Goal: Task Accomplishment & Management: Use online tool/utility

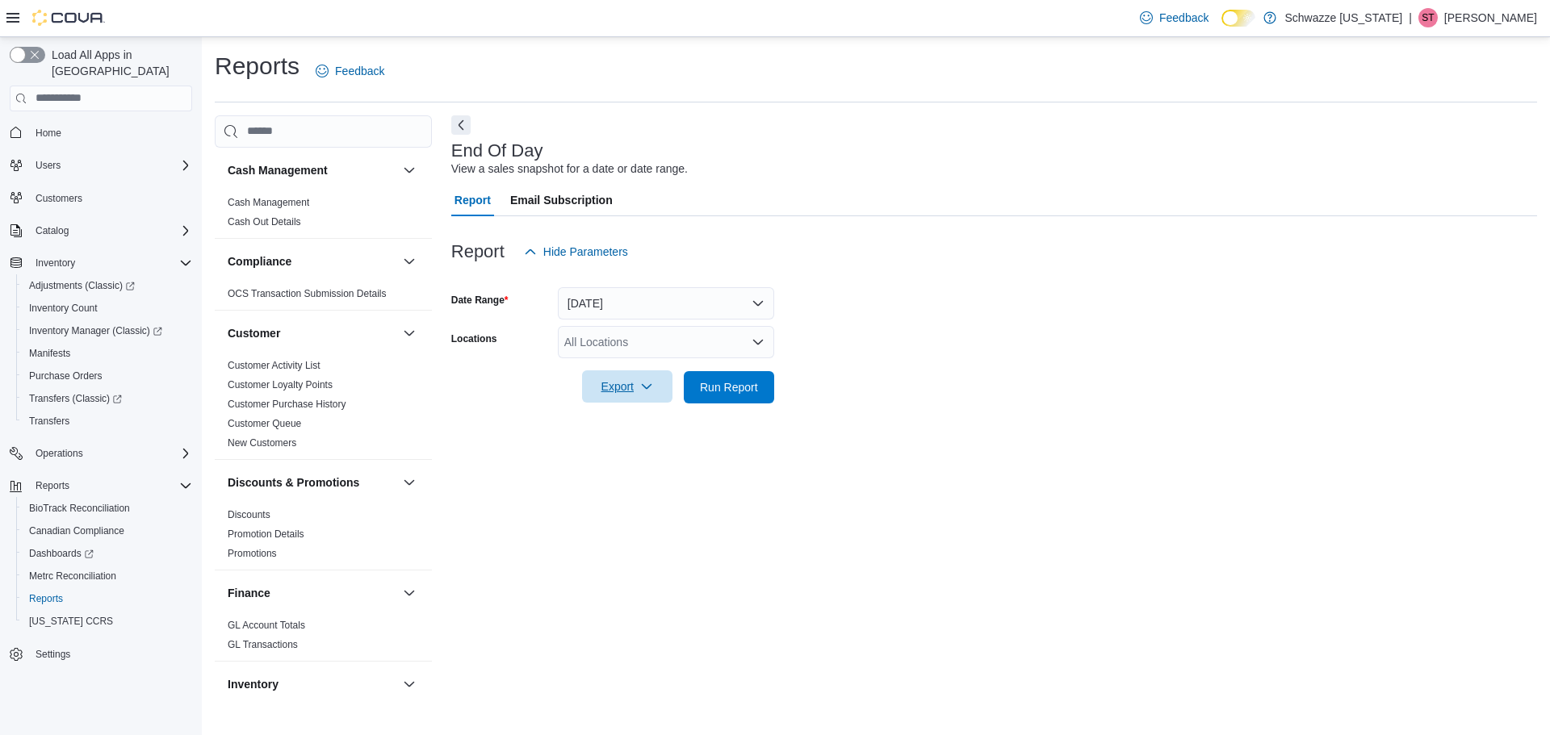
click at [645, 388] on icon "button" at bounding box center [646, 386] width 13 height 13
click at [639, 454] on span "Export to Pdf" at bounding box center [629, 452] width 73 height 13
click at [1505, 274] on div at bounding box center [994, 277] width 1086 height 19
click at [661, 337] on div "All Locations" at bounding box center [666, 342] width 216 height 32
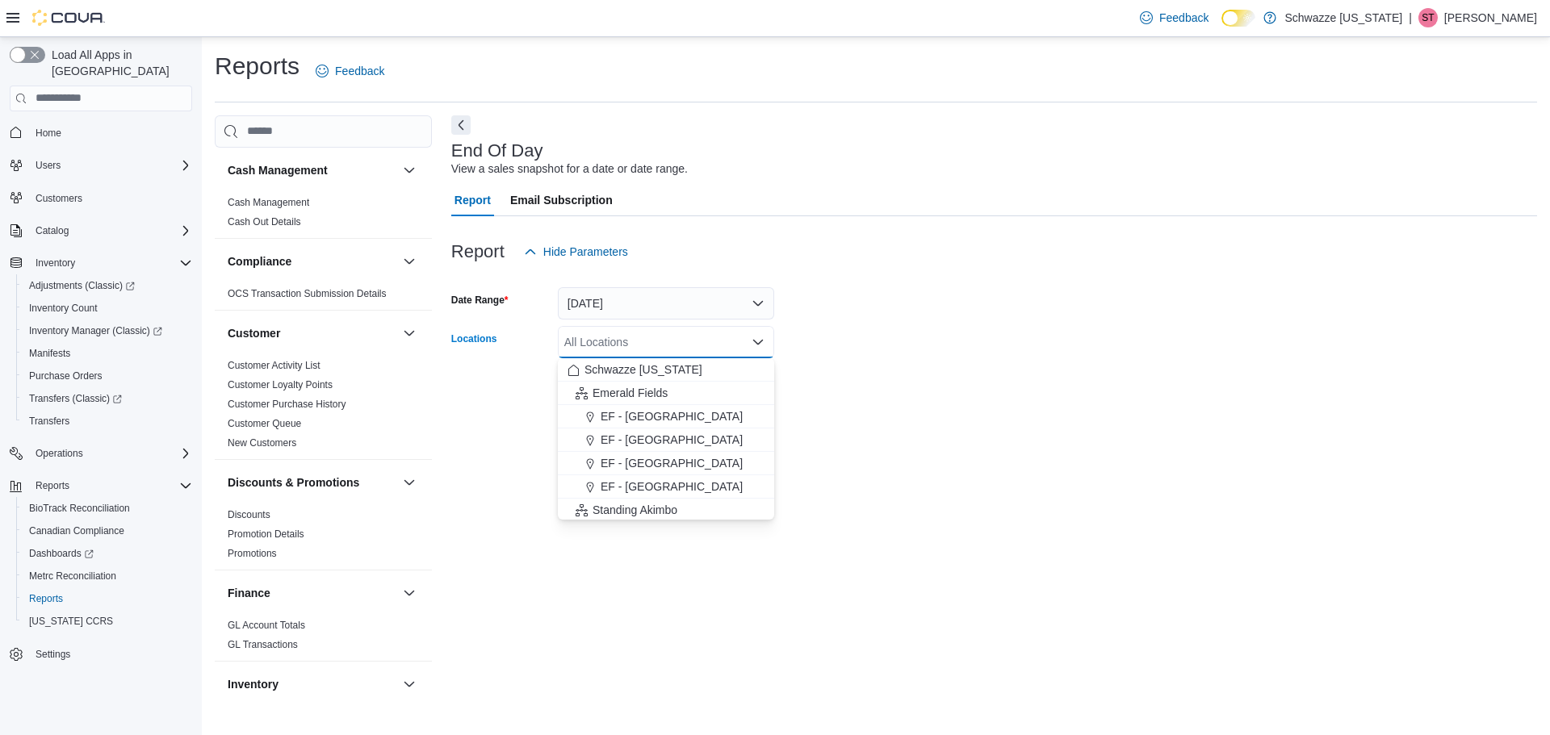
drag, startPoint x: 668, startPoint y: 412, endPoint x: 771, endPoint y: 344, distance: 123.6
click at [668, 411] on span "EF - [GEOGRAPHIC_DATA]" at bounding box center [672, 416] width 142 height 16
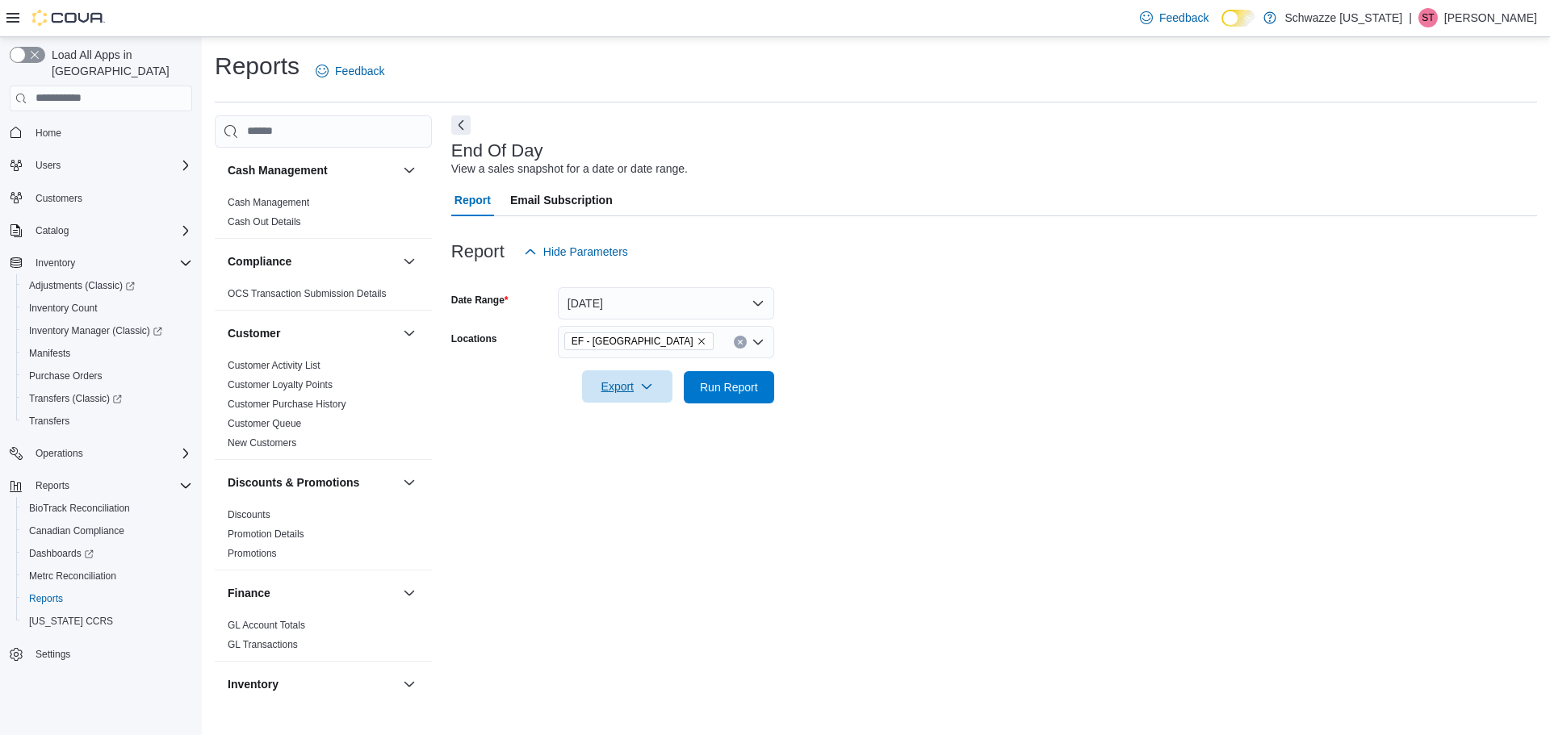
click at [825, 367] on div at bounding box center [994, 364] width 1086 height 13
click at [603, 393] on span "Export" at bounding box center [627, 387] width 71 height 32
click at [643, 427] on button "Export to Excel" at bounding box center [630, 420] width 92 height 32
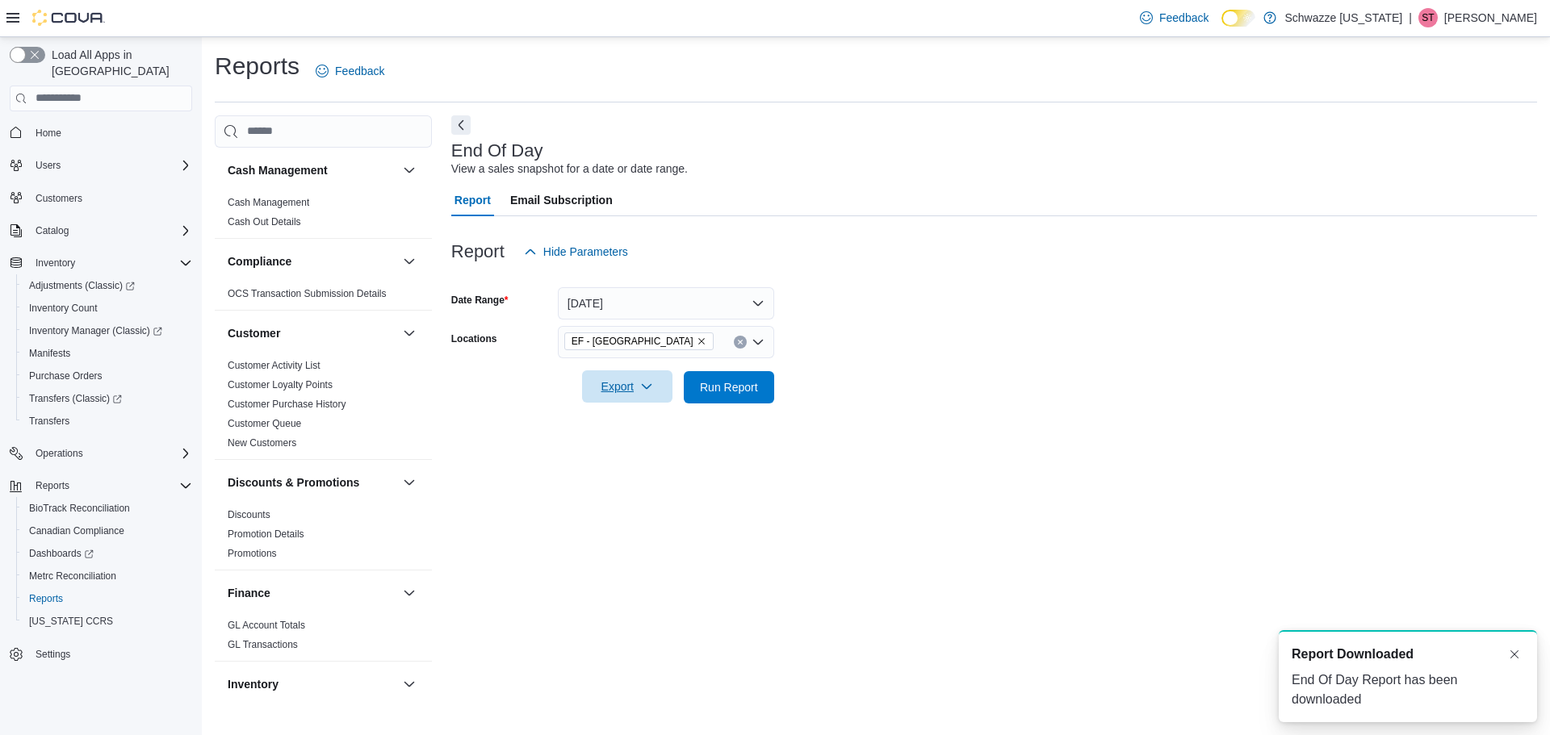
click at [664, 393] on button "Export" at bounding box center [627, 387] width 90 height 32
click at [646, 455] on span "Export to Pdf" at bounding box center [629, 452] width 73 height 13
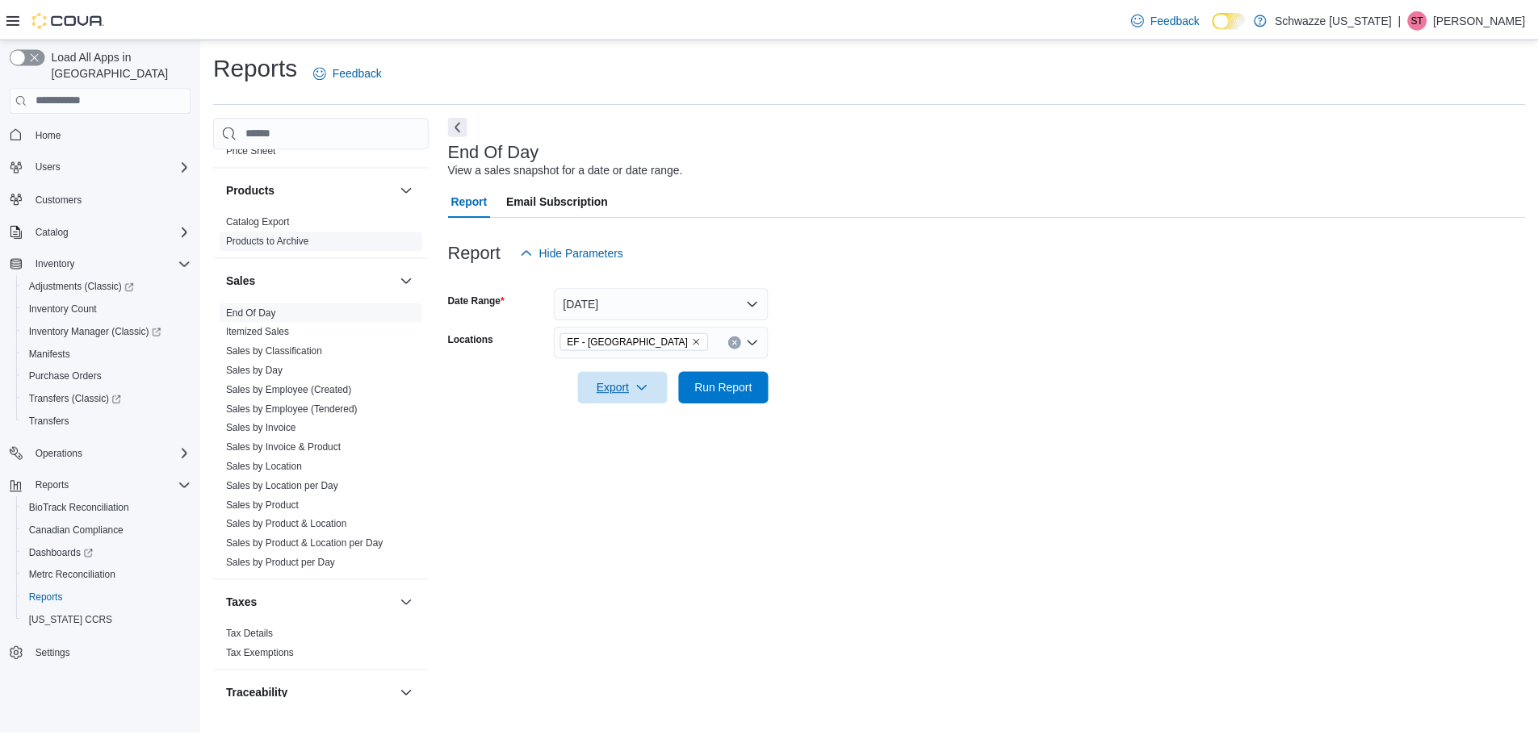
scroll to position [1049, 0]
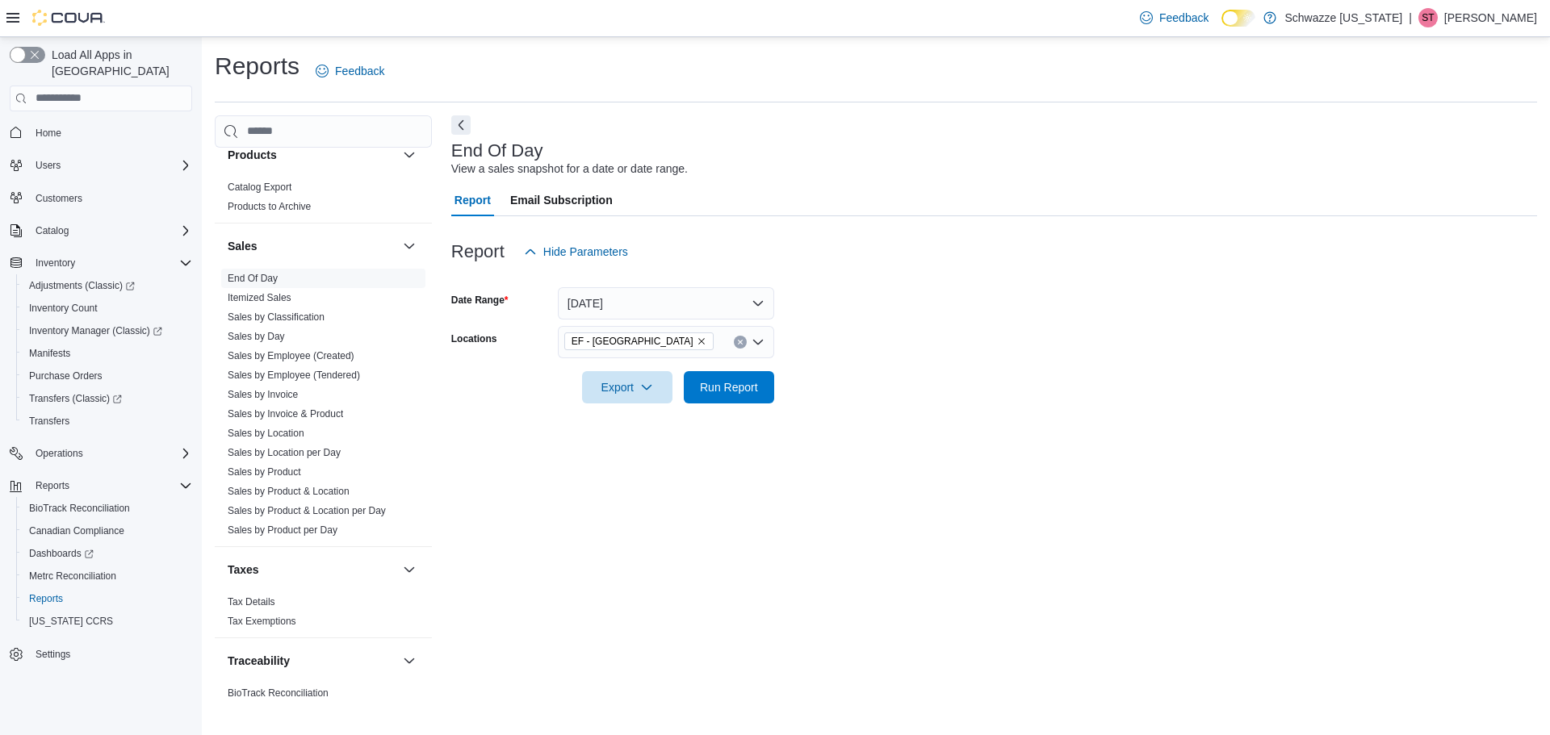
drag, startPoint x: 333, startPoint y: 380, endPoint x: 467, endPoint y: 224, distance: 205.5
click at [333, 380] on link "Sales by Employee (Tendered)" at bounding box center [294, 375] width 132 height 11
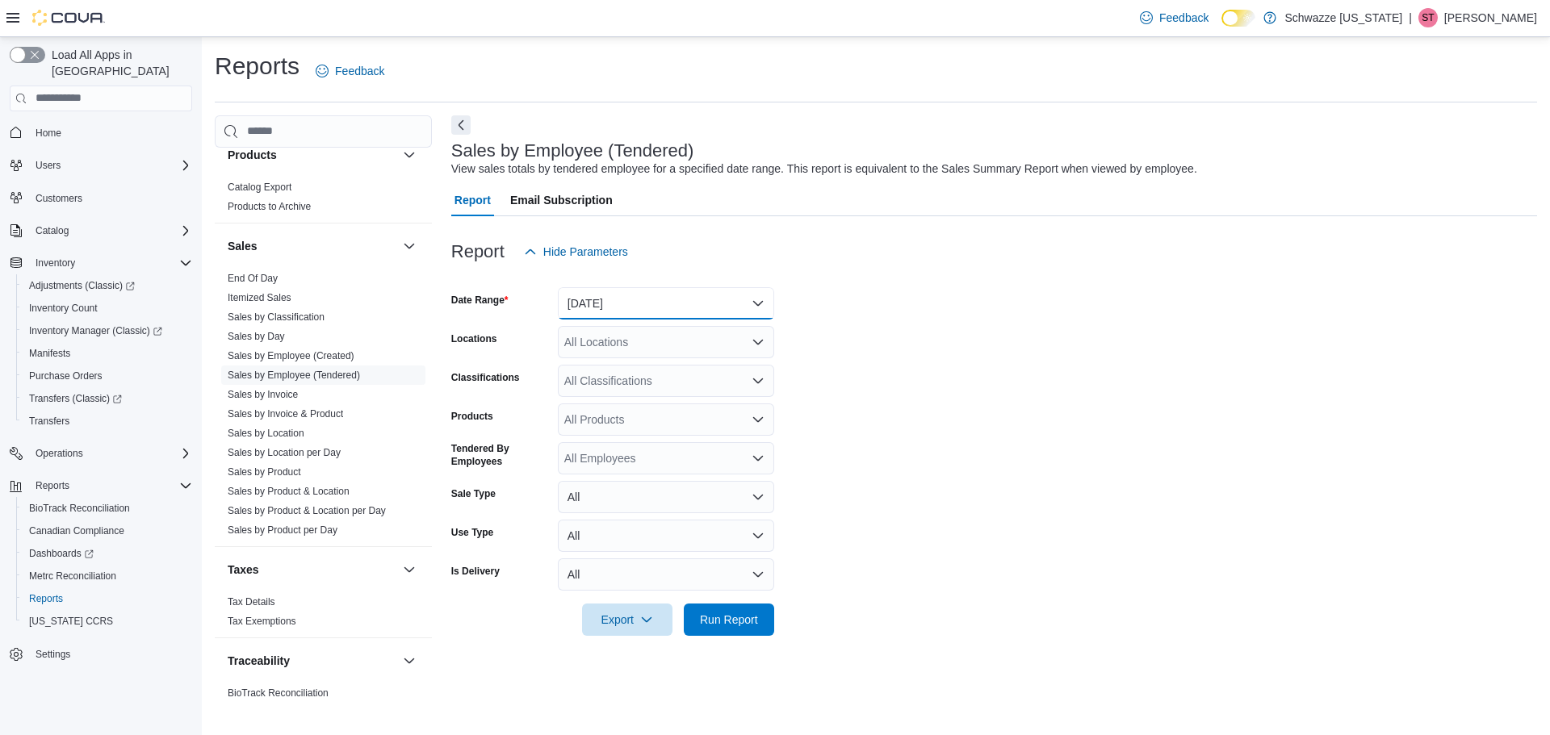
click at [600, 297] on button "Yesterday" at bounding box center [666, 303] width 216 height 32
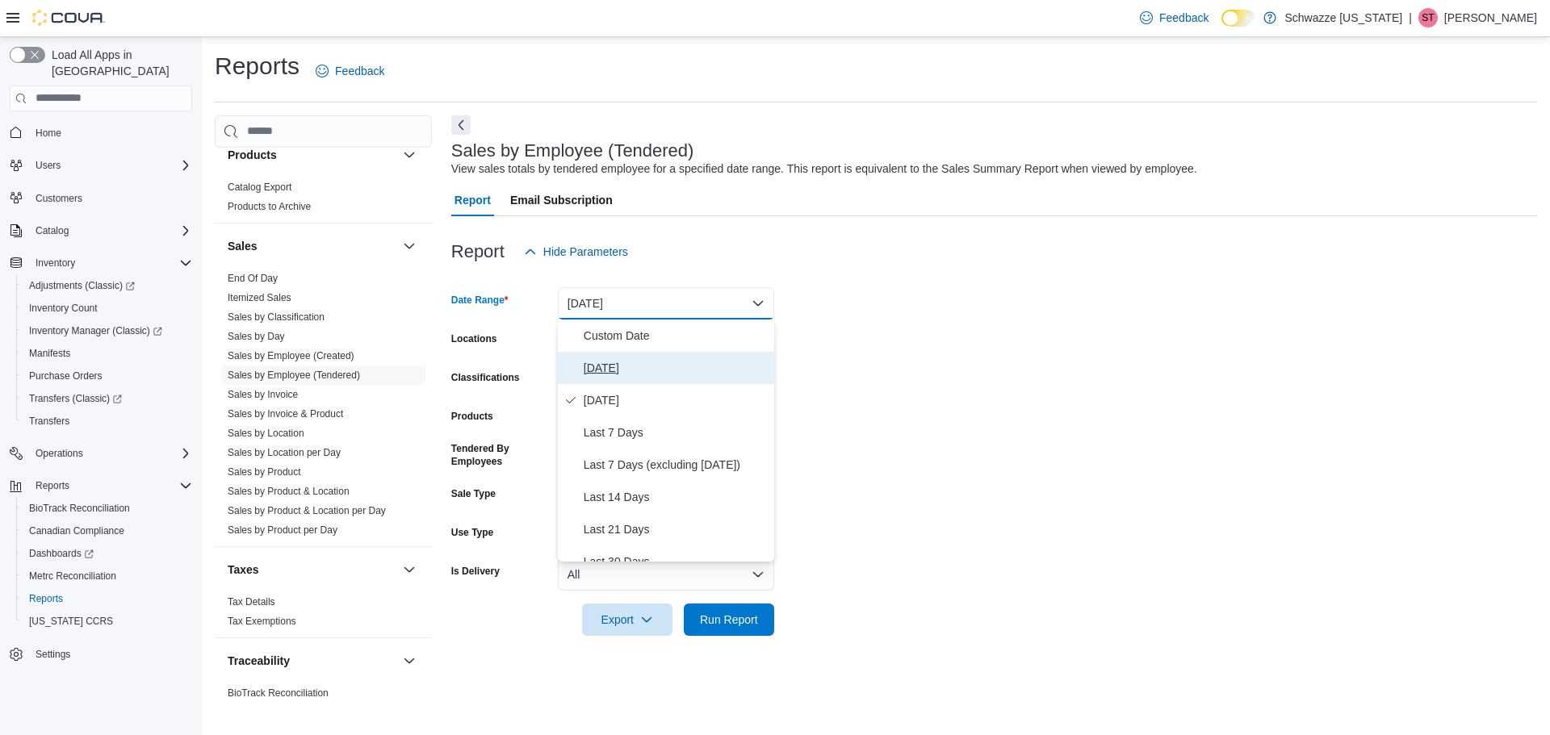
click at [613, 367] on span "[DATE]" at bounding box center [676, 367] width 184 height 19
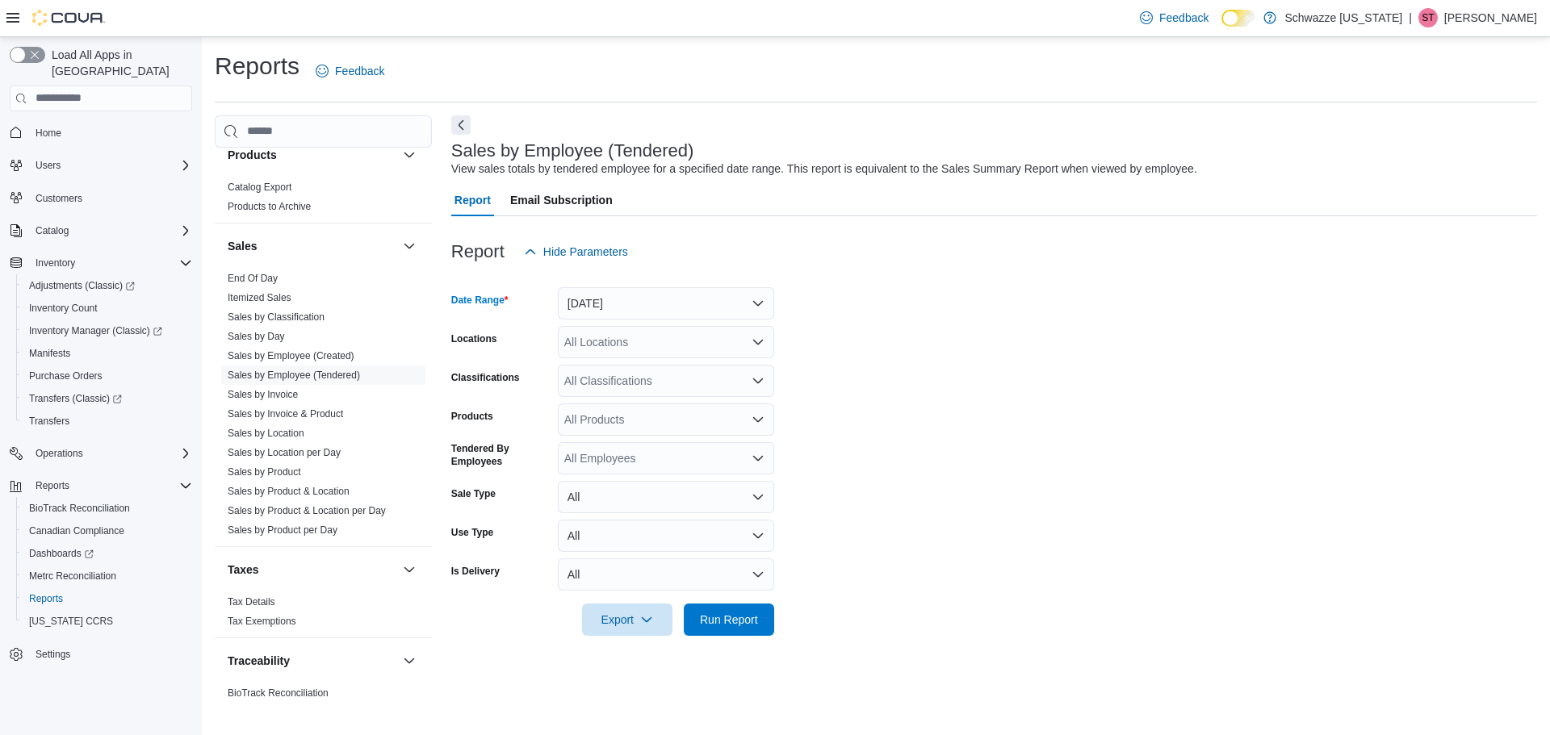
click at [630, 348] on div "All Locations" at bounding box center [666, 342] width 216 height 32
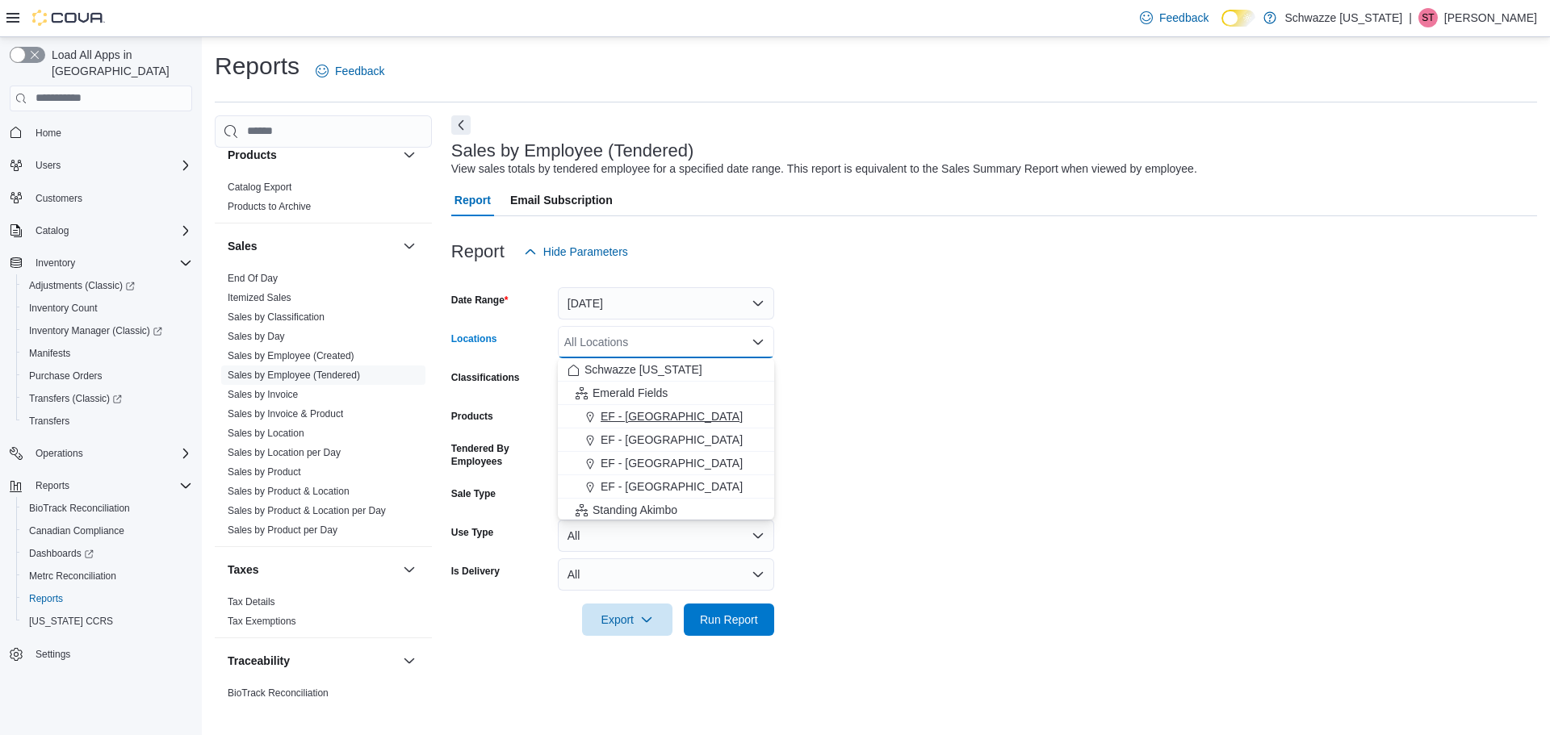
click at [644, 412] on span "EF - [GEOGRAPHIC_DATA]" at bounding box center [672, 416] width 142 height 16
click at [975, 469] on form "Date Range Today Locations EF - Glendale Combo box. Selected. EF - Glendale. Pr…" at bounding box center [994, 452] width 1086 height 368
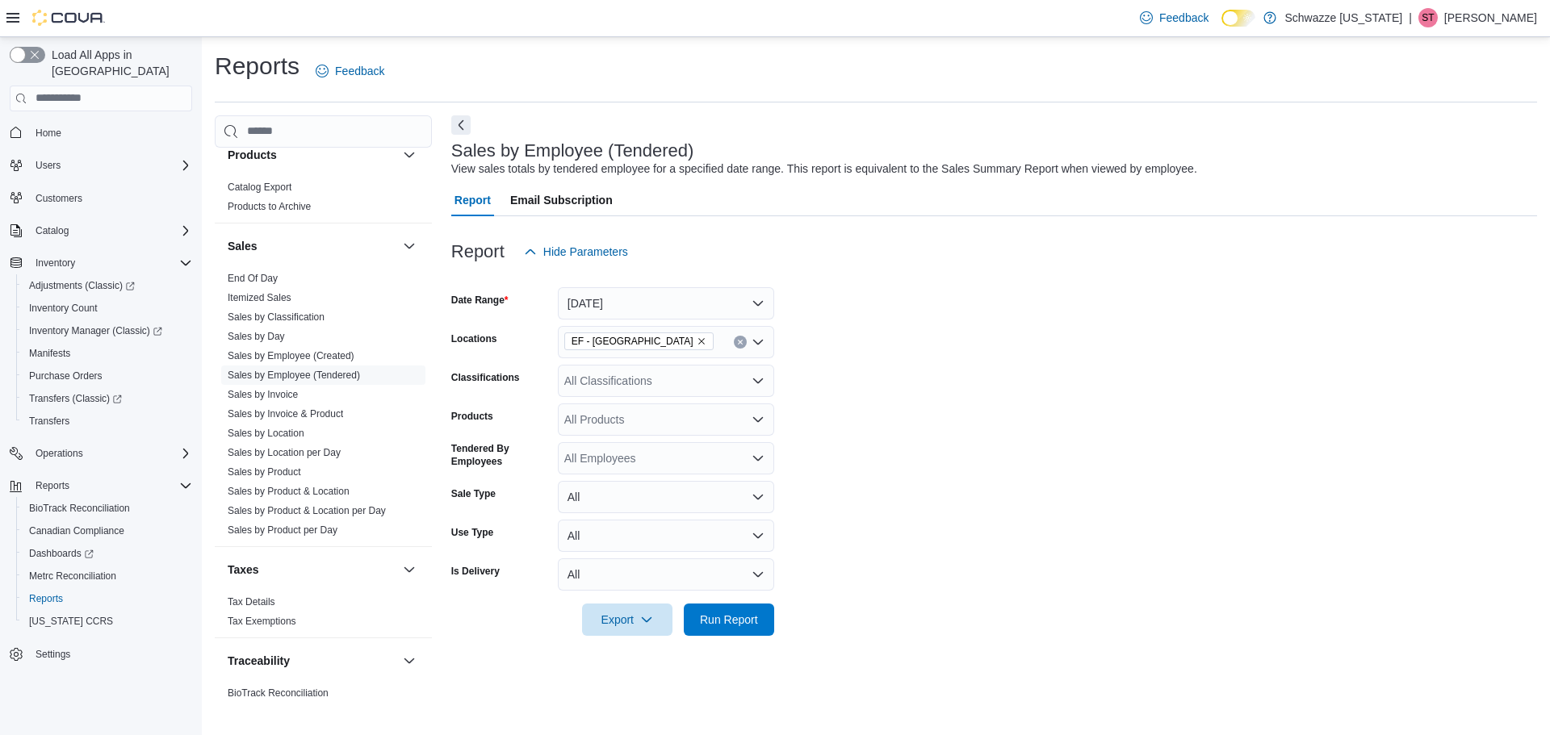
click at [687, 455] on div "All Employees" at bounding box center [666, 458] width 216 height 32
type input "****"
click at [665, 463] on div "****" at bounding box center [666, 458] width 216 height 32
click at [660, 479] on span "Danielle Wayne" at bounding box center [665, 486] width 197 height 16
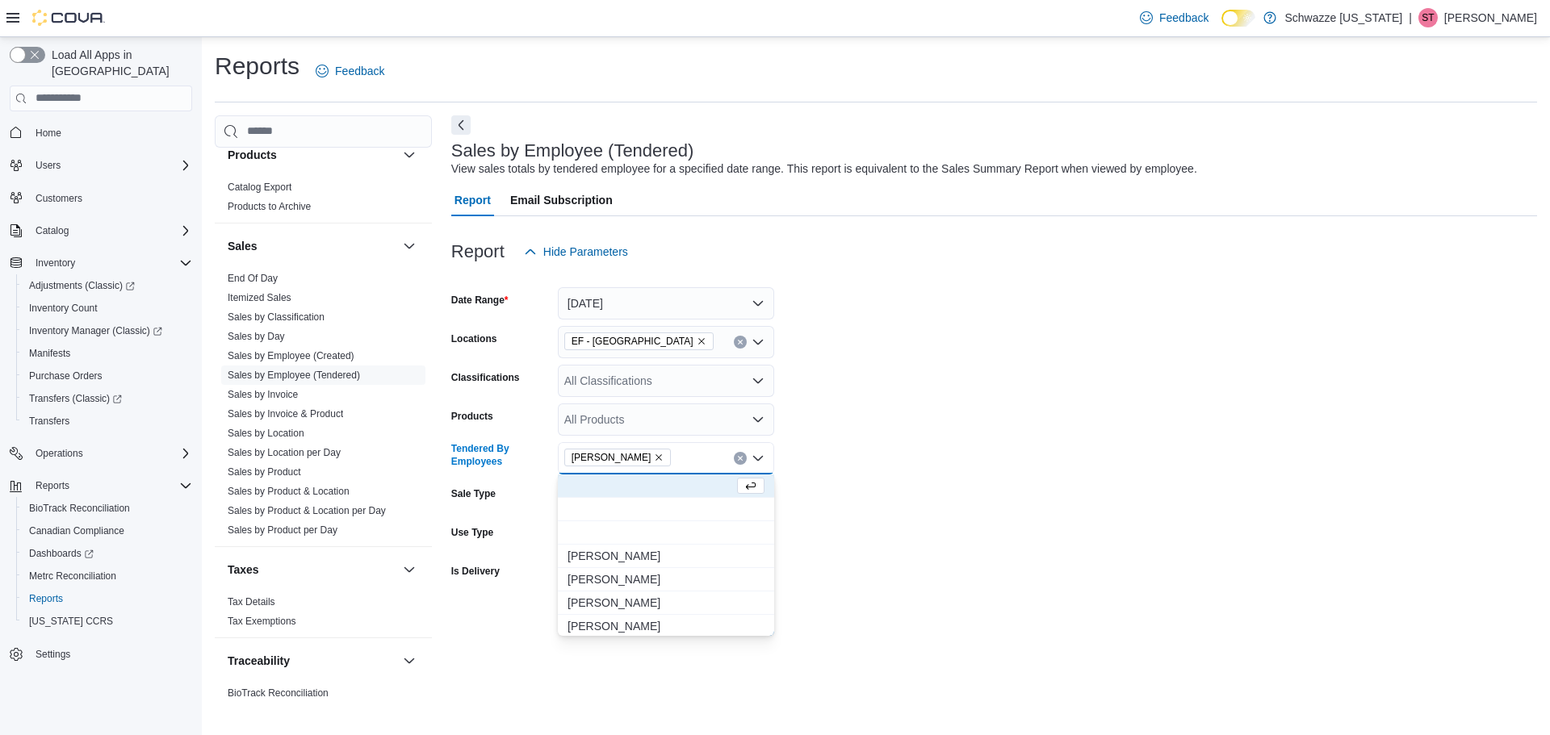
click at [917, 457] on form "Date Range Today Locations EF - Glendale Classifications All Classifications Pr…" at bounding box center [994, 452] width 1086 height 368
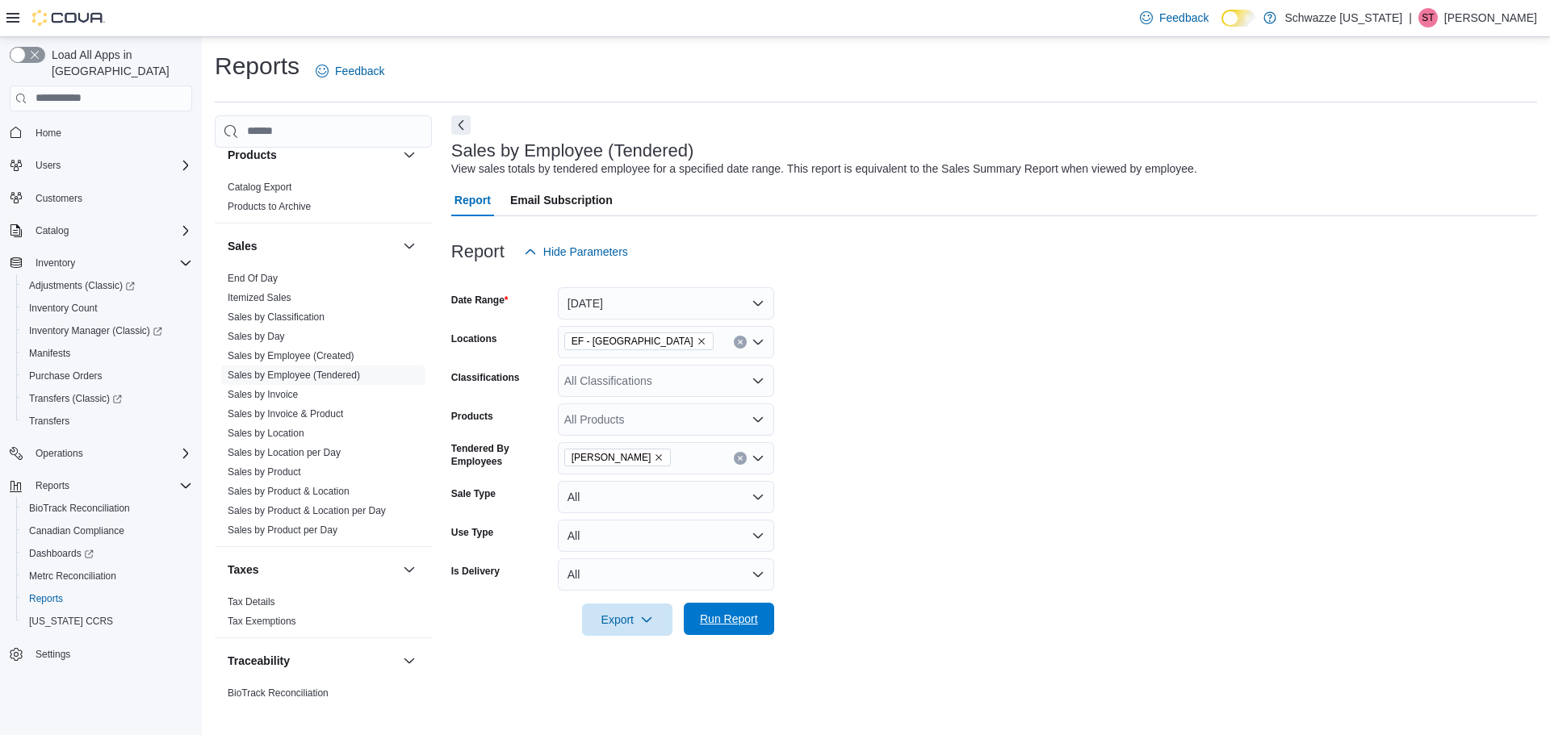
click at [726, 630] on span "Run Report" at bounding box center [728, 619] width 71 height 32
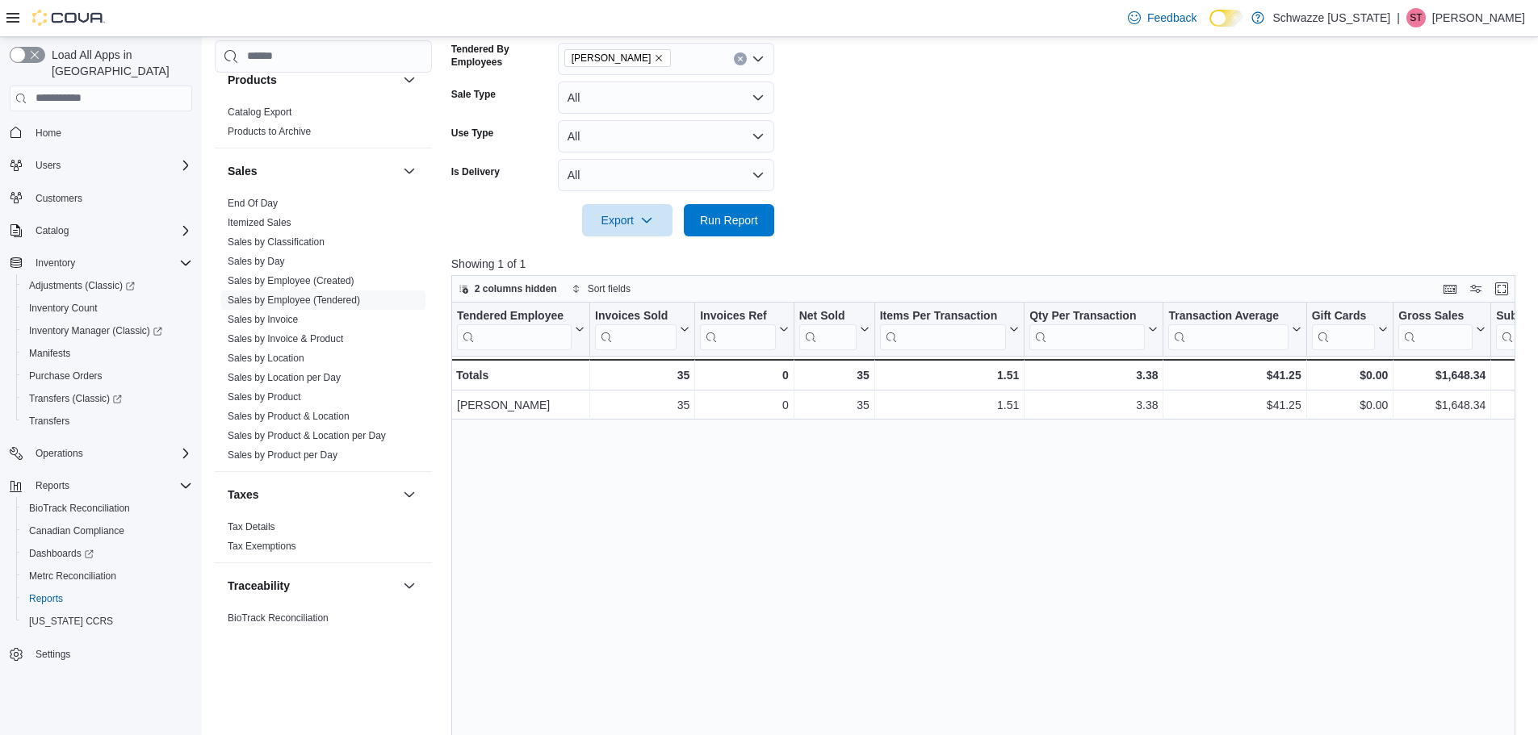
scroll to position [484, 0]
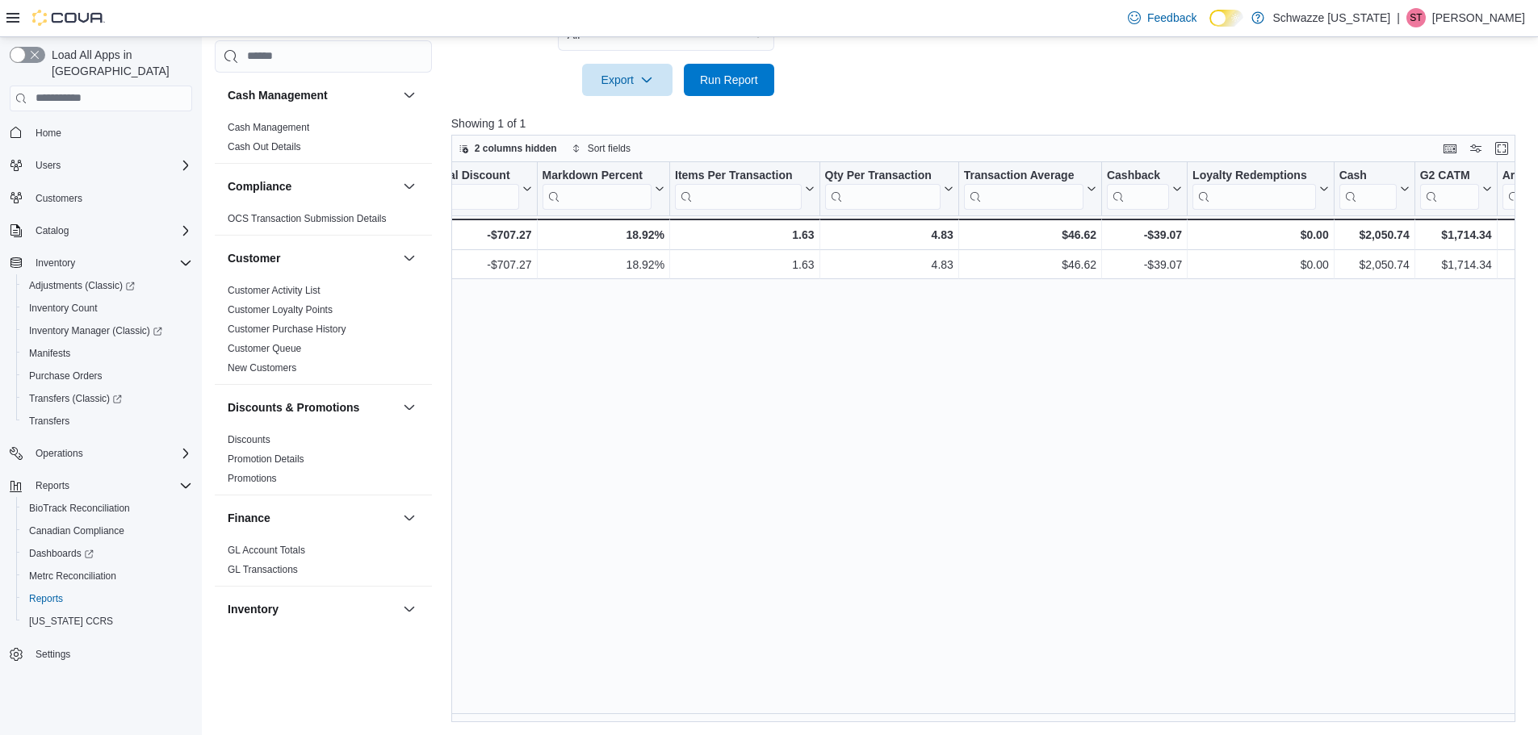
scroll to position [0, 1283]
